Goal: Task Accomplishment & Management: Complete application form

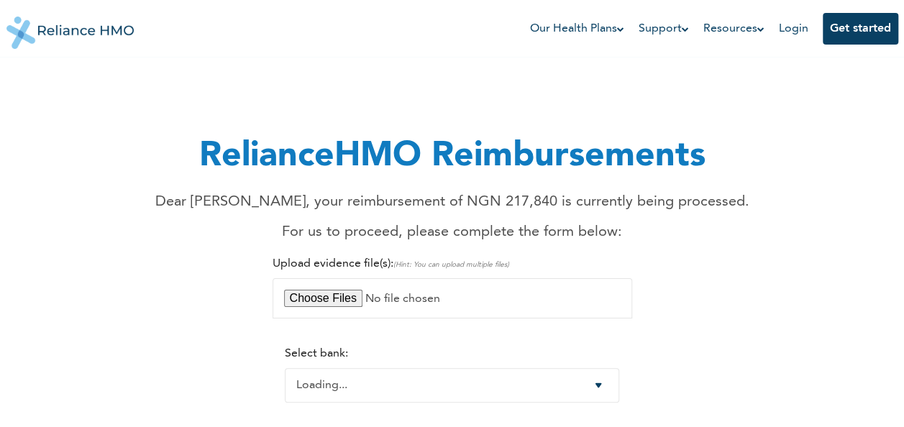
select select "-1"
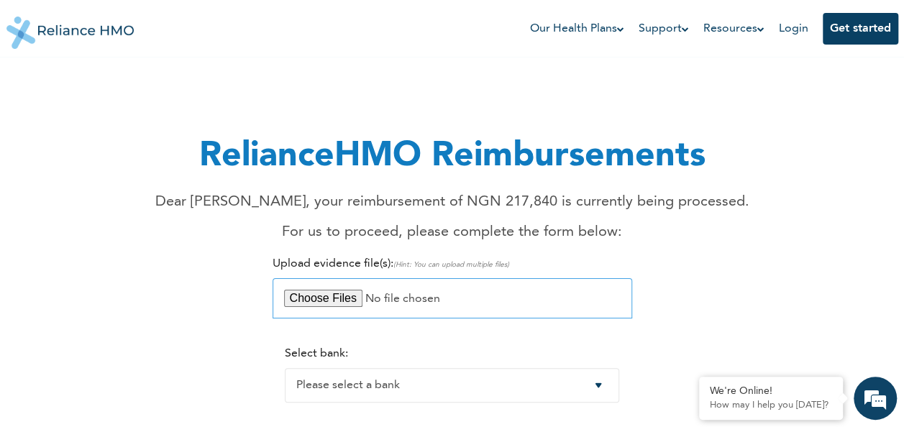
click at [341, 306] on input "file" at bounding box center [453, 298] width 360 height 40
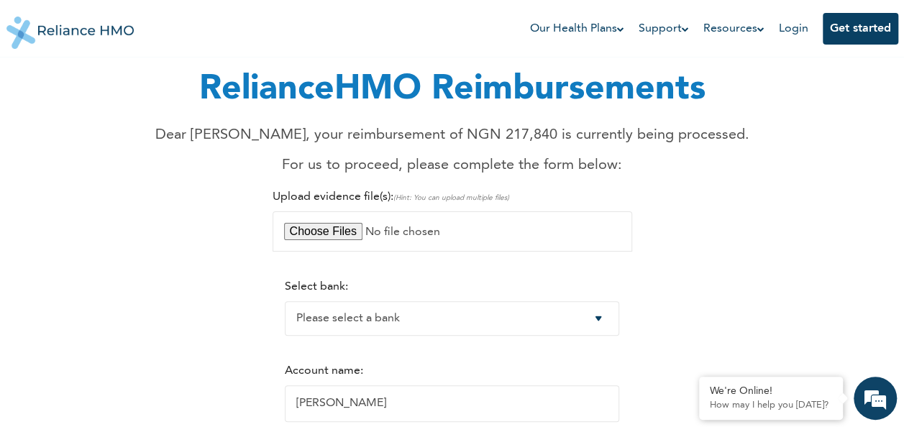
scroll to position [60, 0]
